Goal: Browse casually

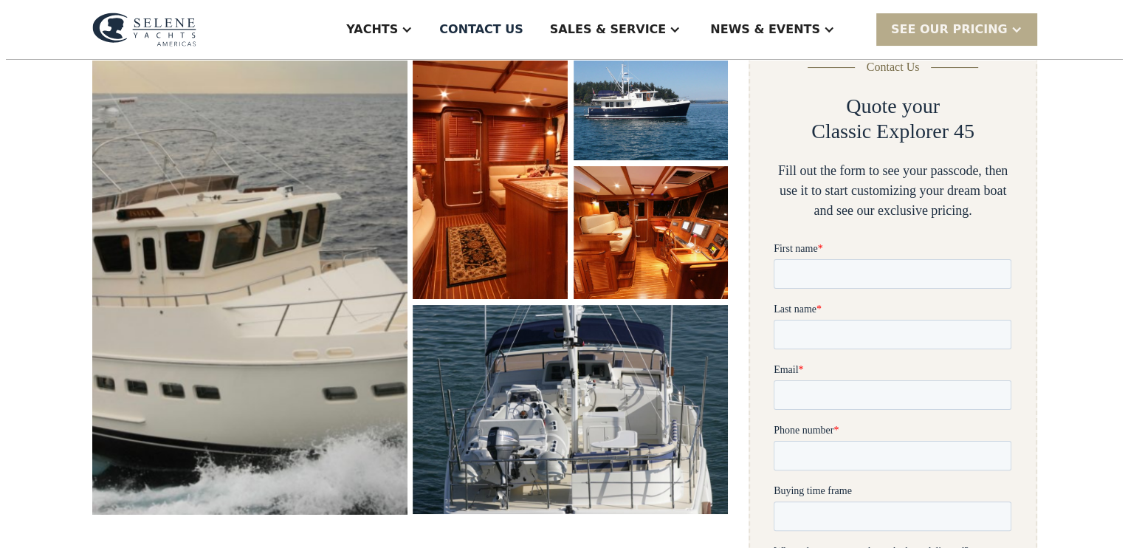
scroll to position [247, 0]
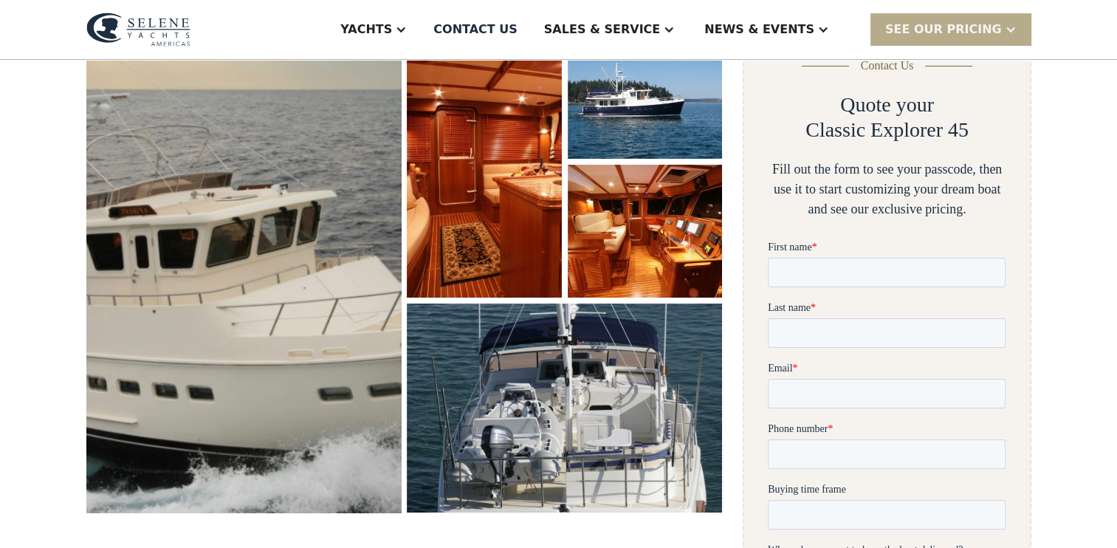
click at [274, 255] on img "open lightbox" at bounding box center [244, 269] width 334 height 516
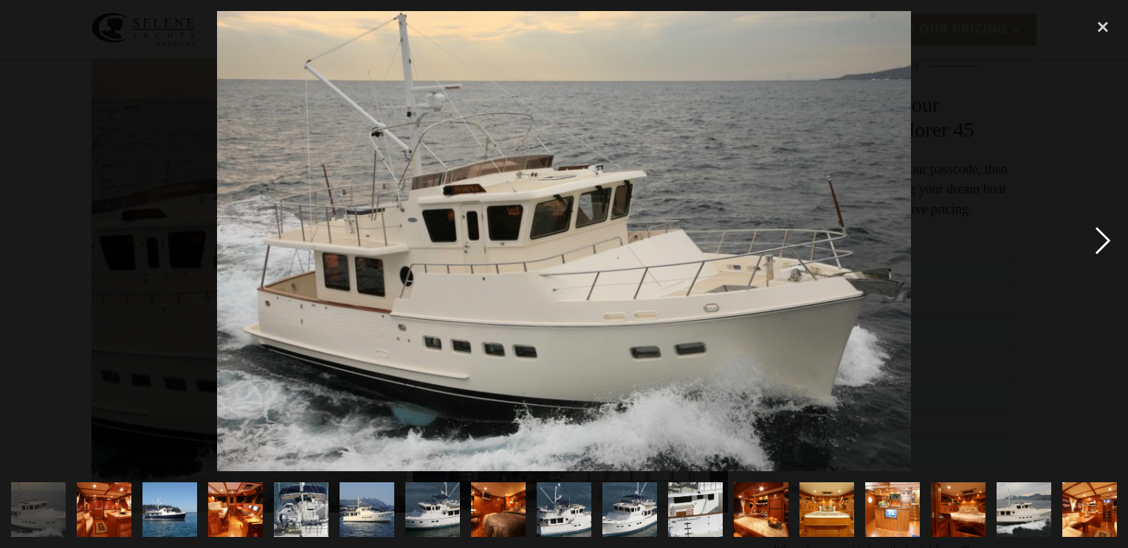
click at [1106, 238] on div "next image" at bounding box center [1103, 241] width 50 height 460
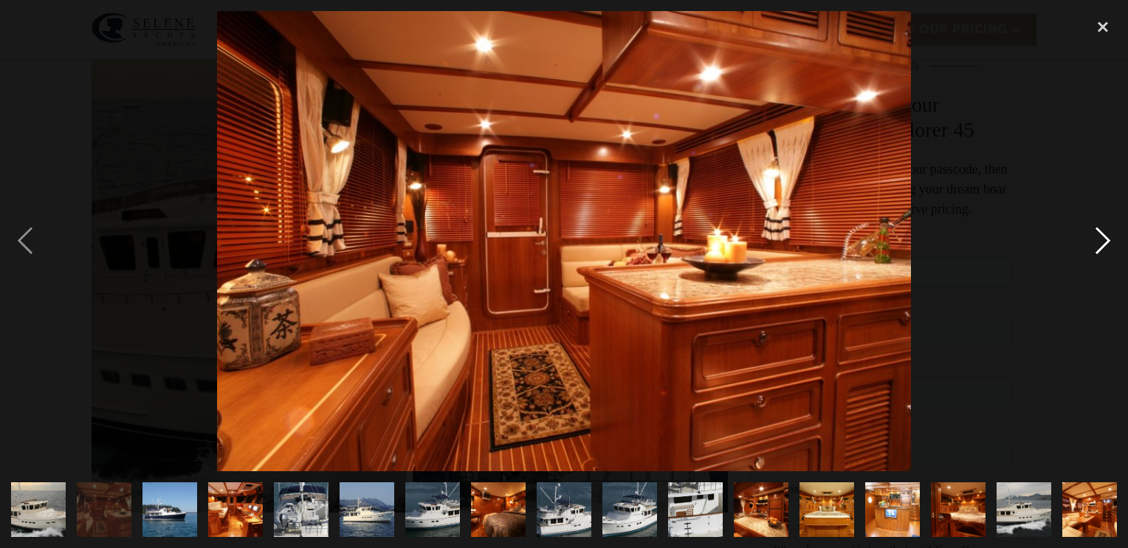
click at [1106, 238] on div "next image" at bounding box center [1103, 241] width 50 height 460
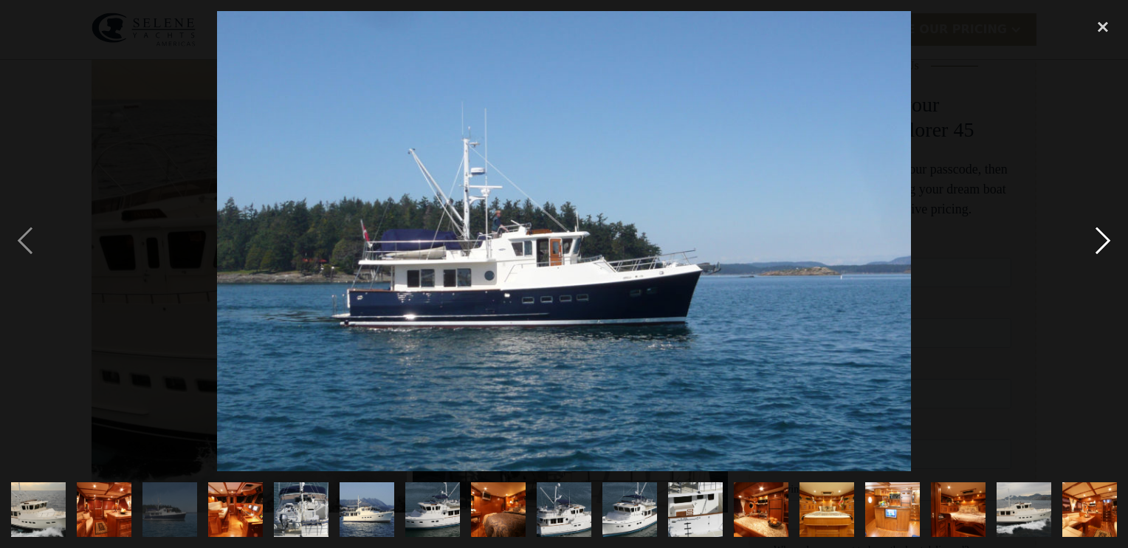
click at [1106, 238] on div "next image" at bounding box center [1103, 241] width 50 height 460
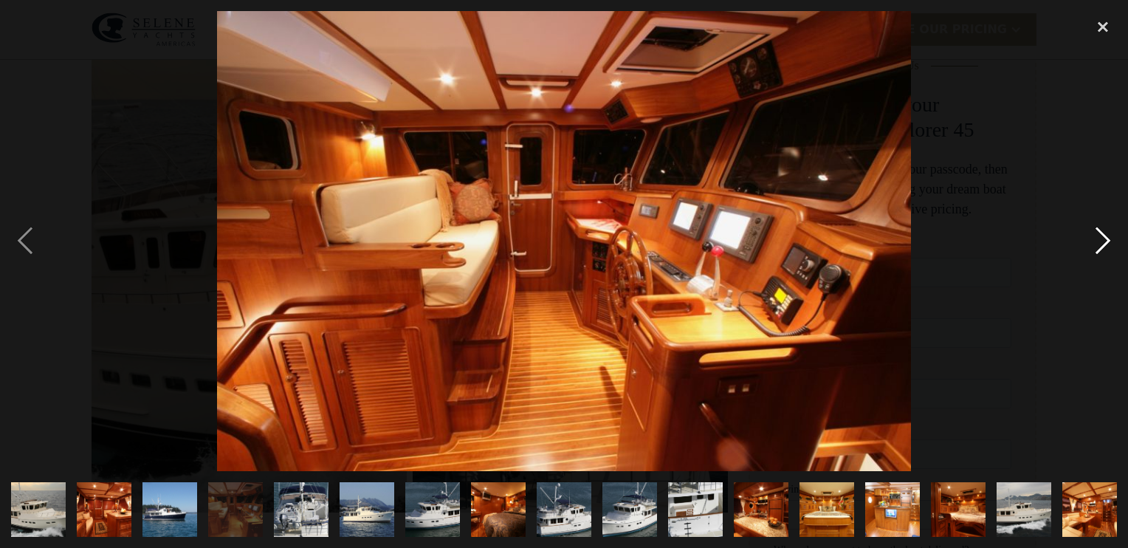
click at [1106, 238] on div "next image" at bounding box center [1103, 241] width 50 height 460
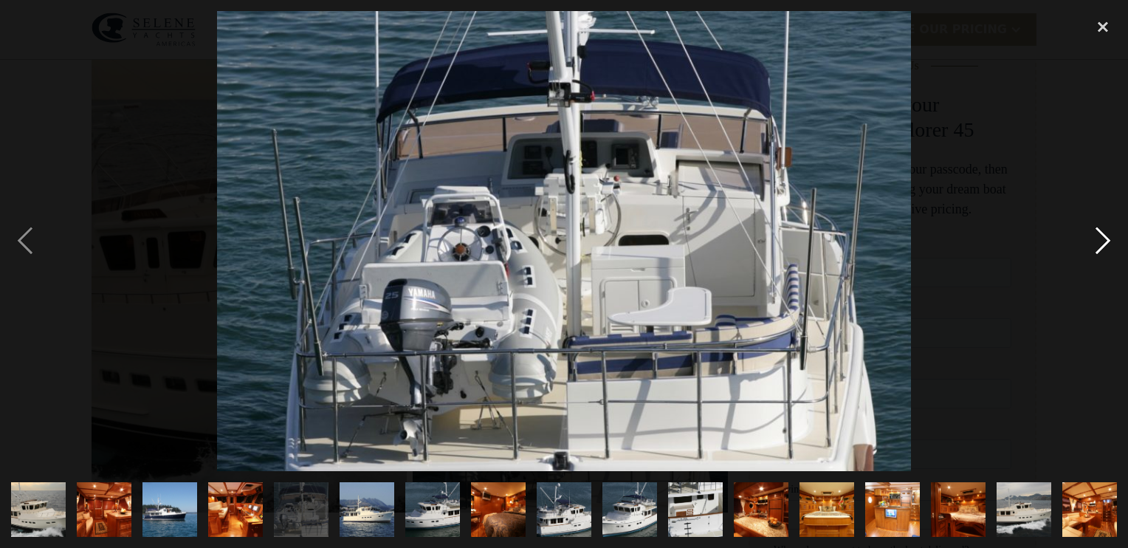
click at [1106, 238] on div "next image" at bounding box center [1103, 241] width 50 height 460
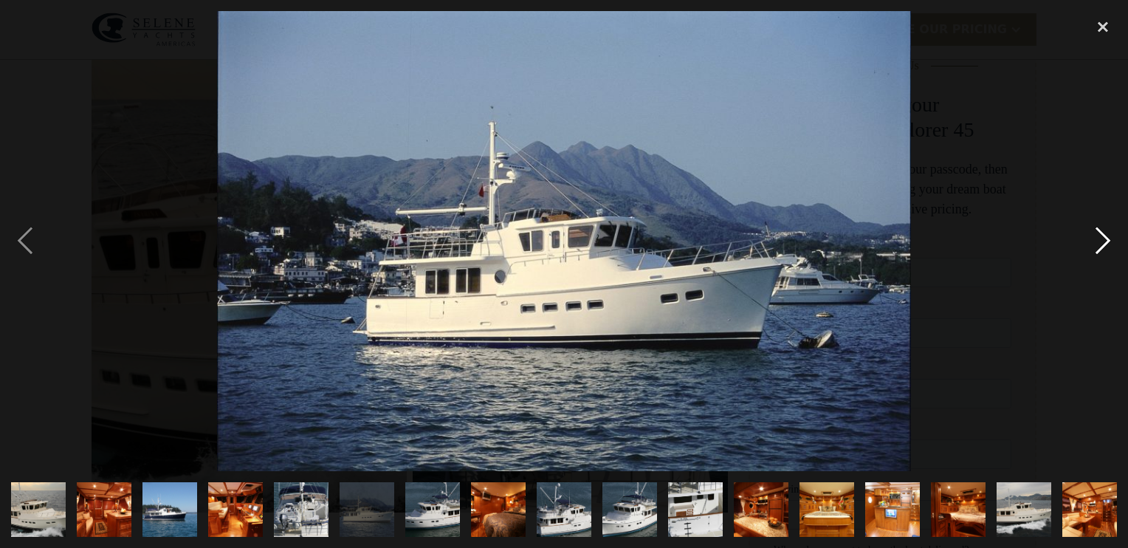
click at [1106, 238] on div "next image" at bounding box center [1103, 241] width 50 height 460
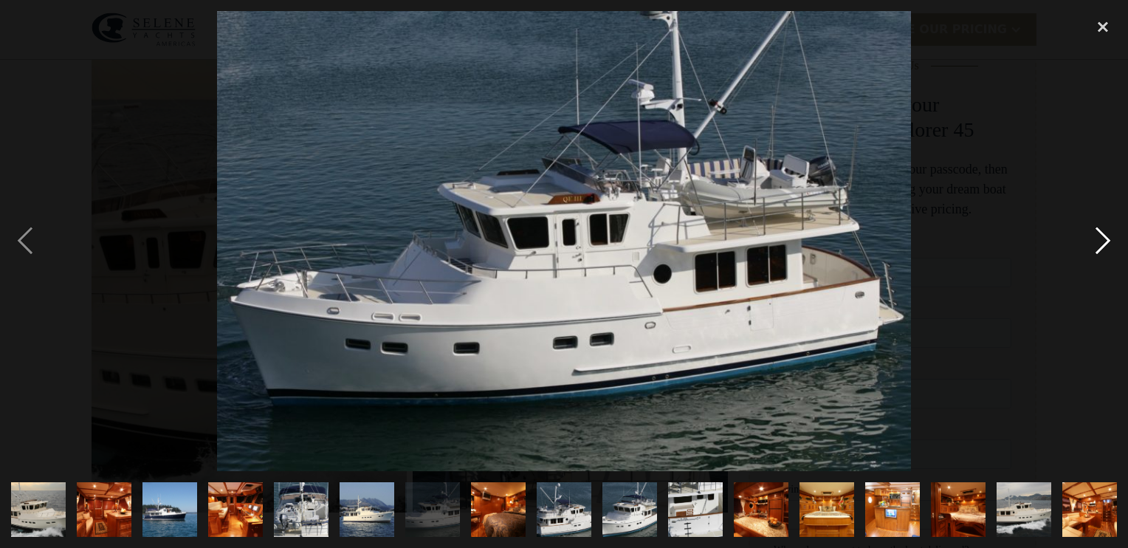
click at [1106, 238] on div "next image" at bounding box center [1103, 241] width 50 height 460
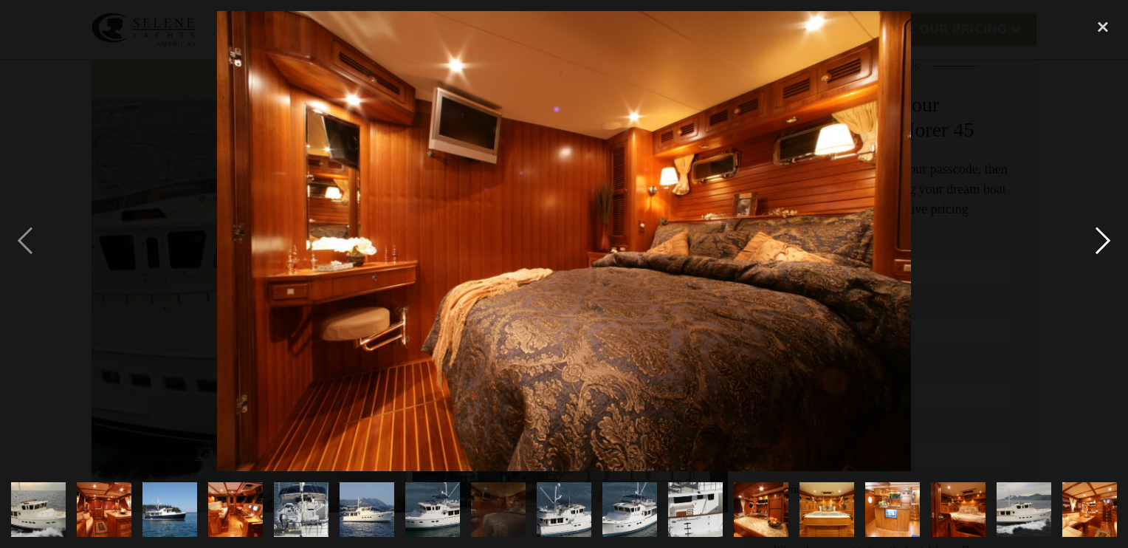
click at [1106, 238] on div "next image" at bounding box center [1103, 241] width 50 height 460
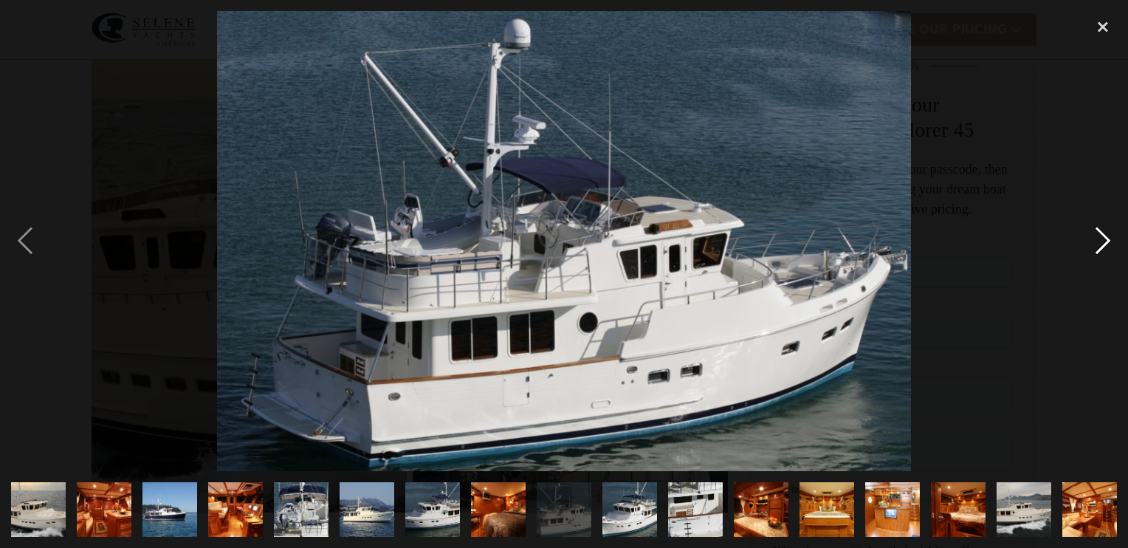
click at [1106, 238] on div "next image" at bounding box center [1103, 241] width 50 height 460
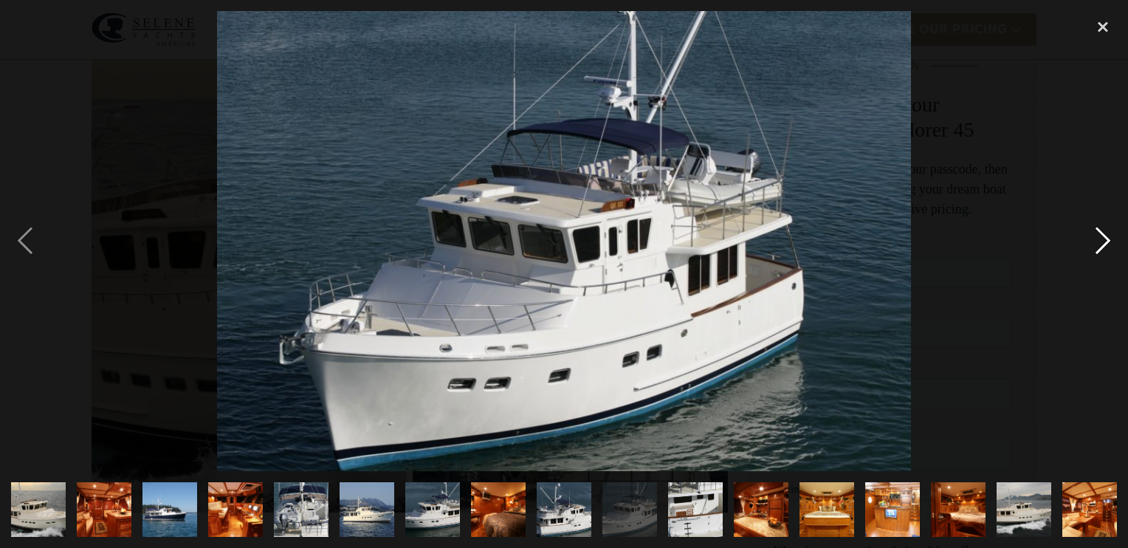
click at [1106, 238] on div "next image" at bounding box center [1103, 241] width 50 height 460
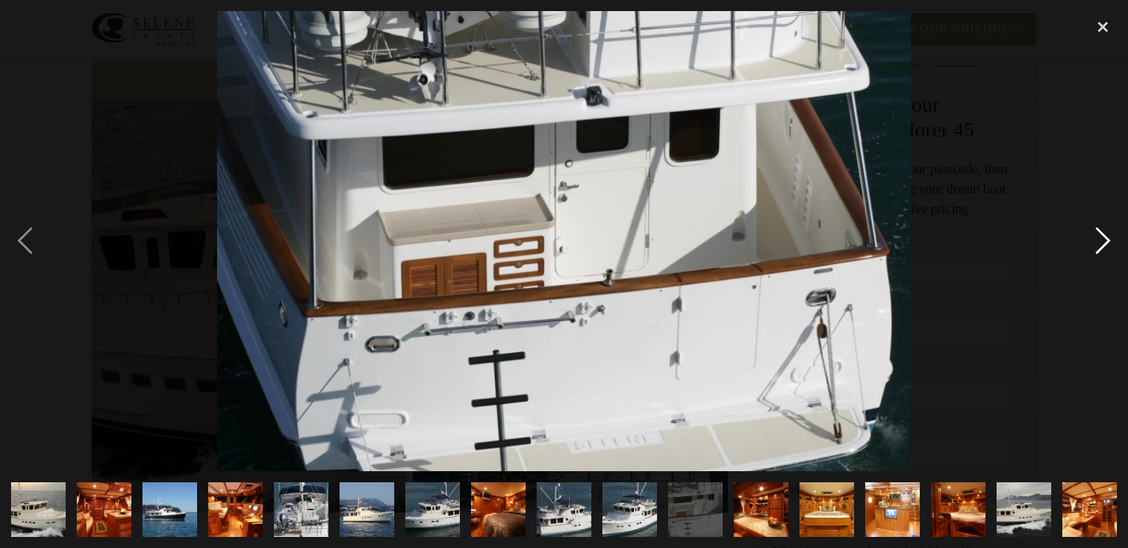
click at [1106, 238] on div "next image" at bounding box center [1103, 241] width 50 height 460
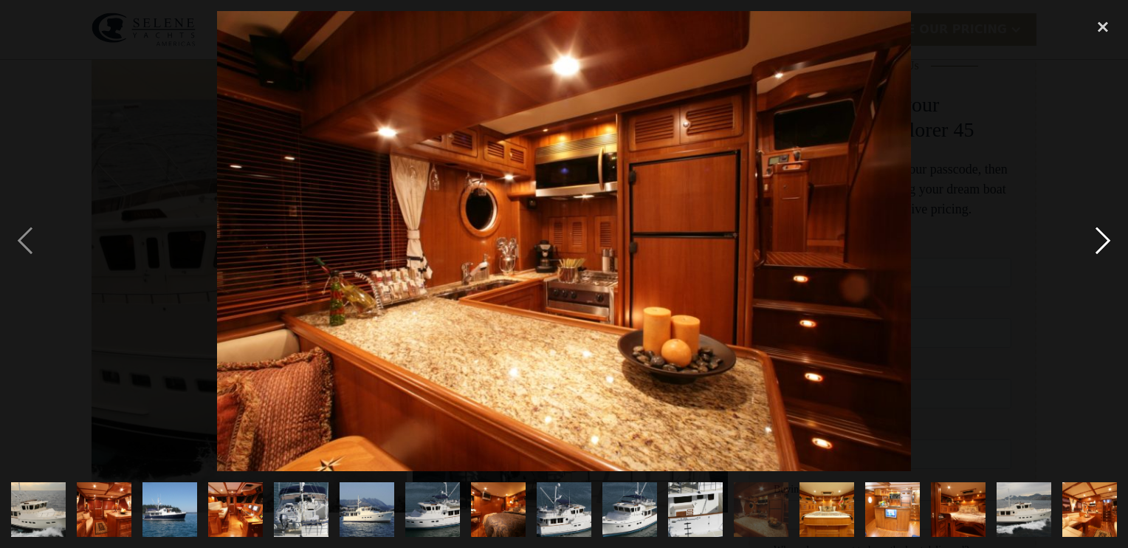
click at [1106, 238] on div "next image" at bounding box center [1103, 241] width 50 height 460
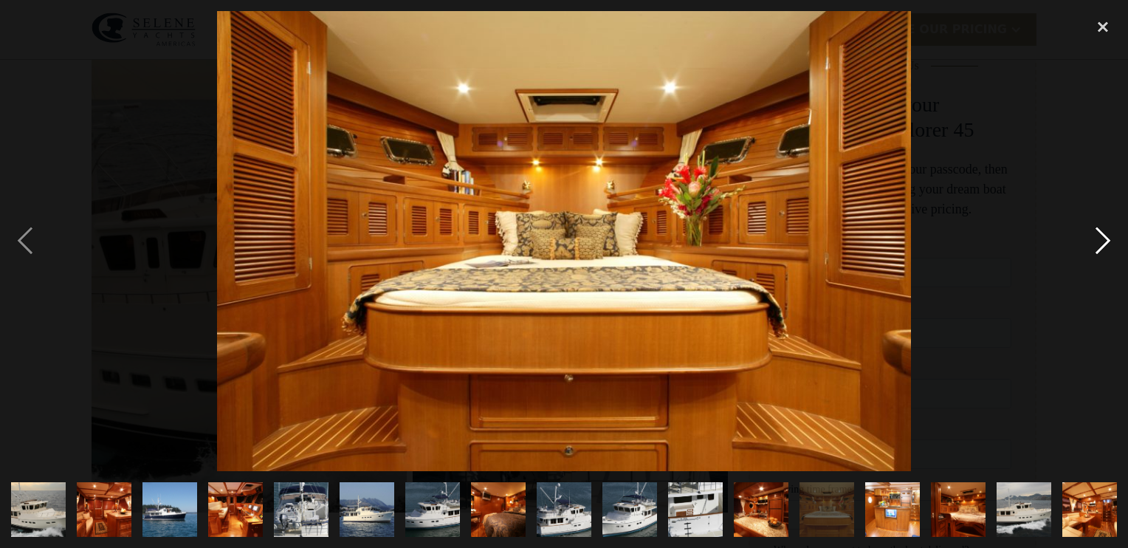
click at [1106, 238] on div "next image" at bounding box center [1103, 241] width 50 height 460
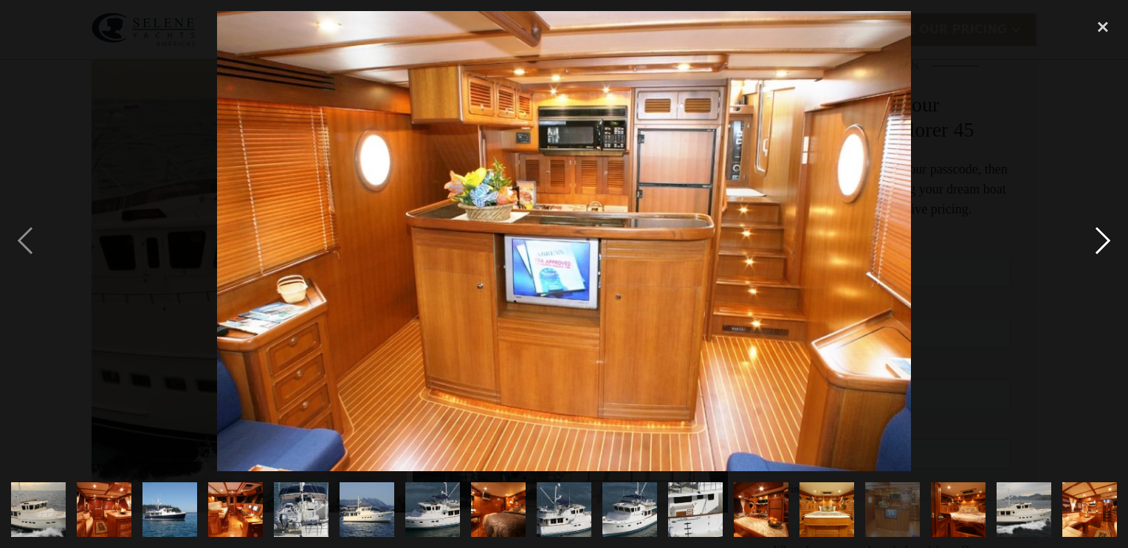
click at [1106, 238] on div "next image" at bounding box center [1103, 241] width 50 height 460
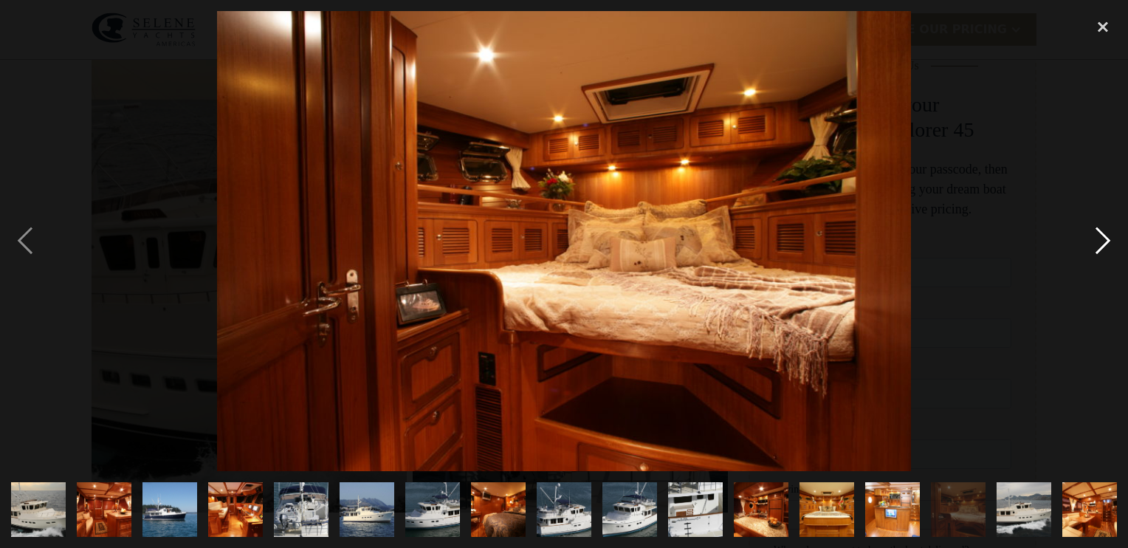
click at [1106, 238] on div "next image" at bounding box center [1103, 241] width 50 height 460
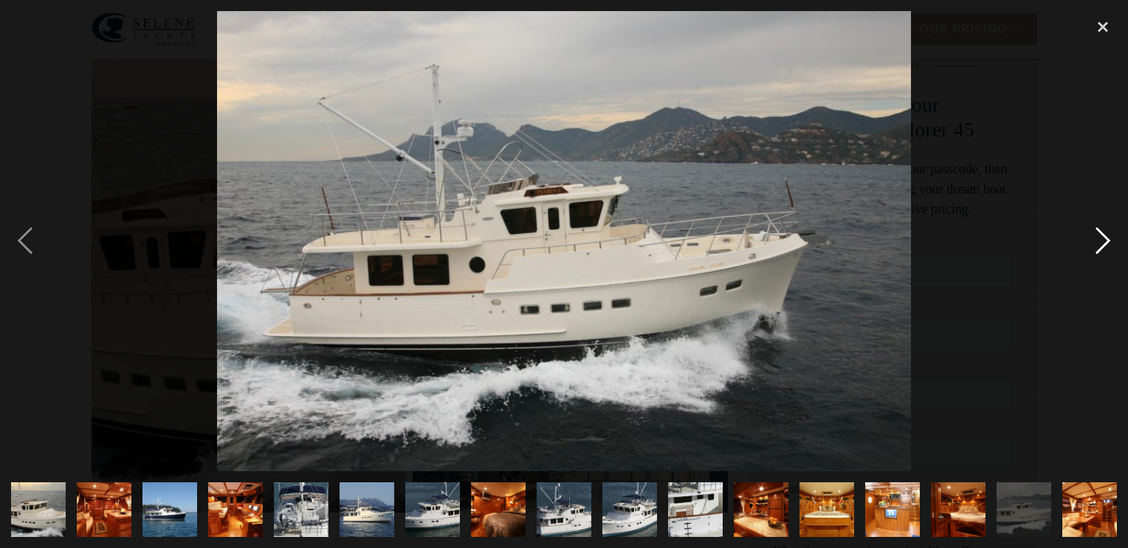
click at [1106, 238] on div "next image" at bounding box center [1103, 241] width 50 height 460
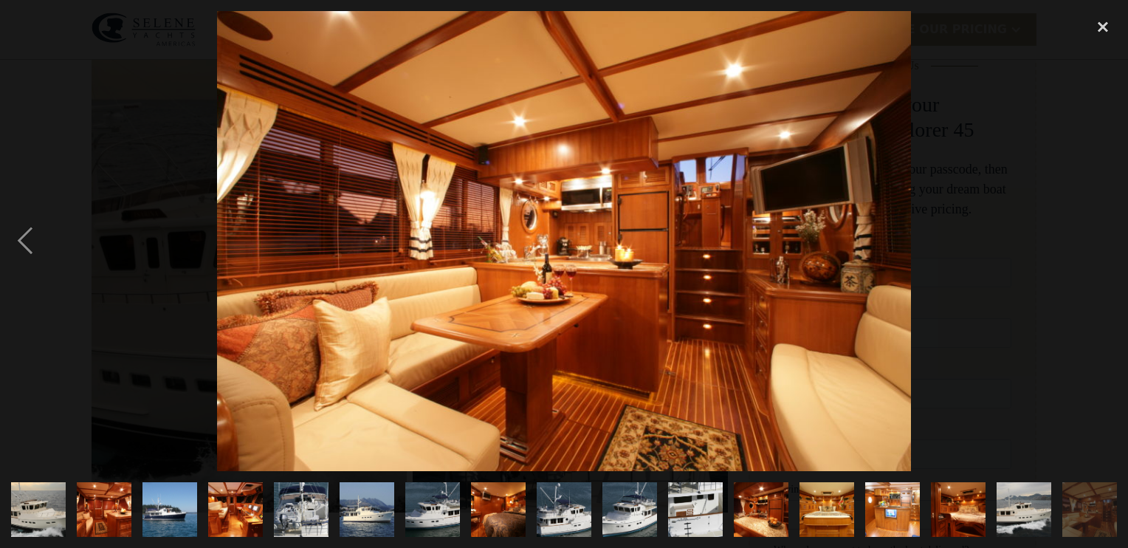
click at [1106, 238] on div "next image" at bounding box center [1103, 241] width 50 height 460
